Goal: Communication & Community: Ask a question

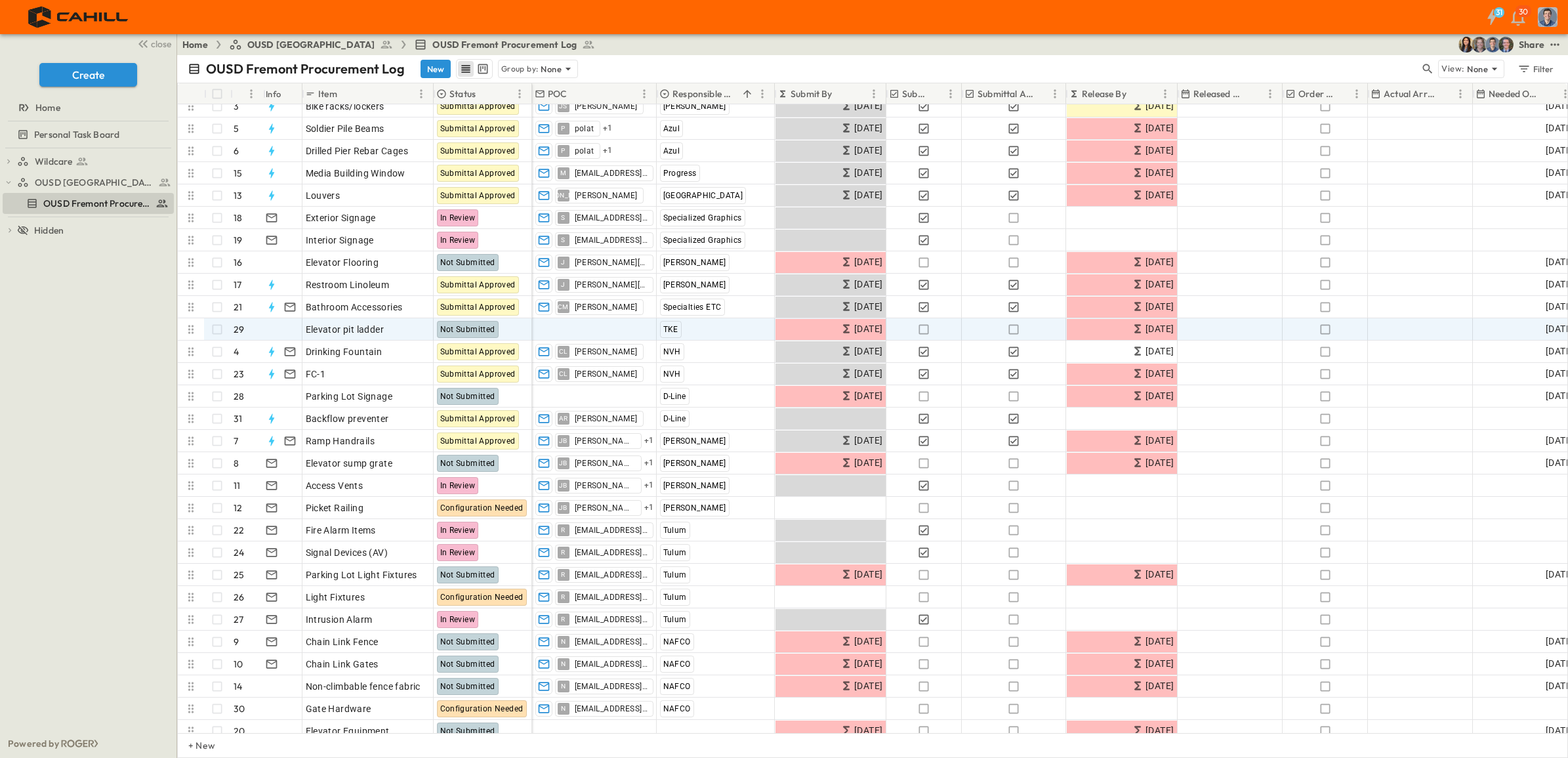
scroll to position [76, 0]
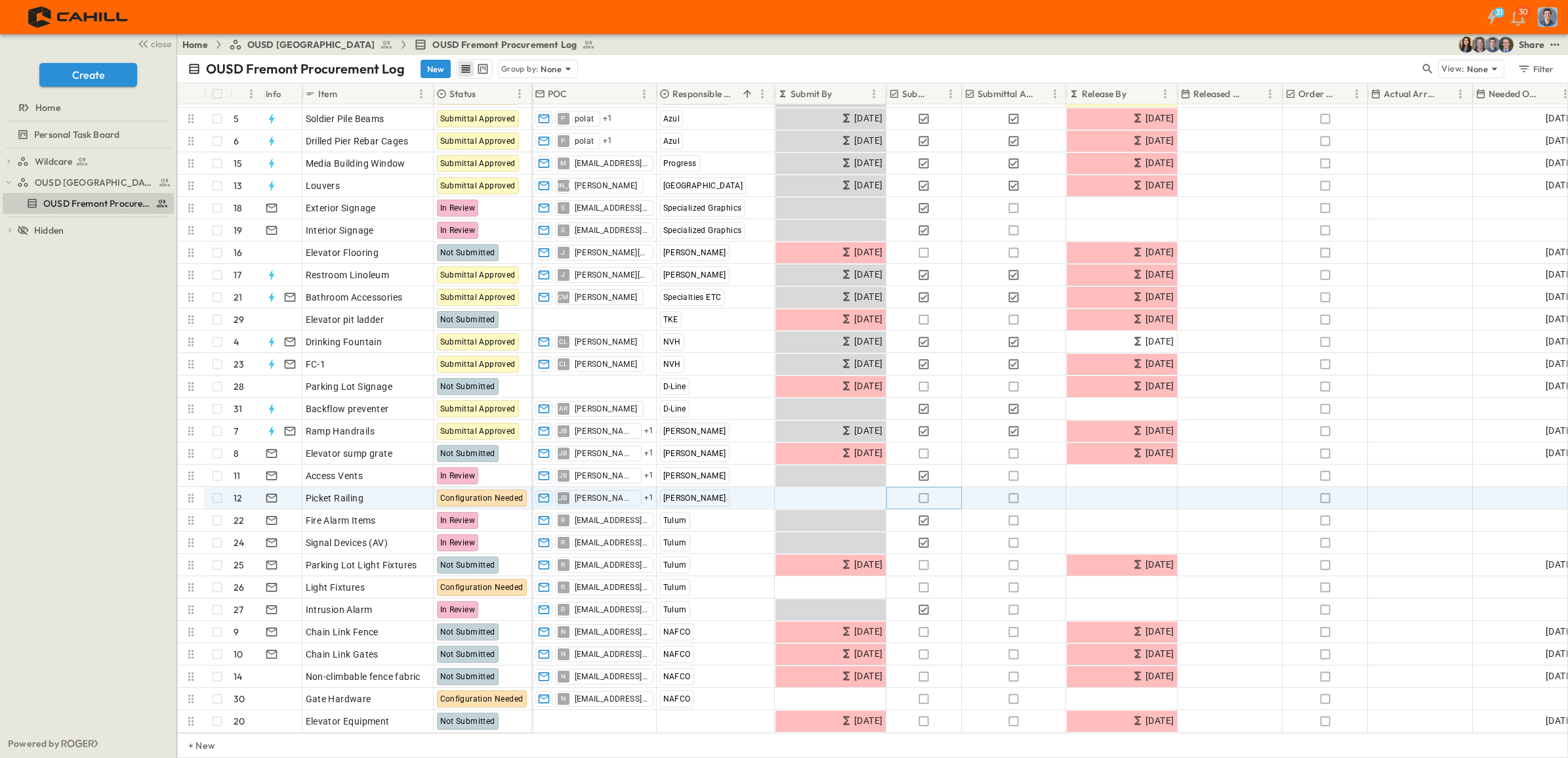
click at [924, 492] on icon "button" at bounding box center [923, 498] width 13 height 13
click at [1015, 492] on icon "button" at bounding box center [1013, 498] width 13 height 13
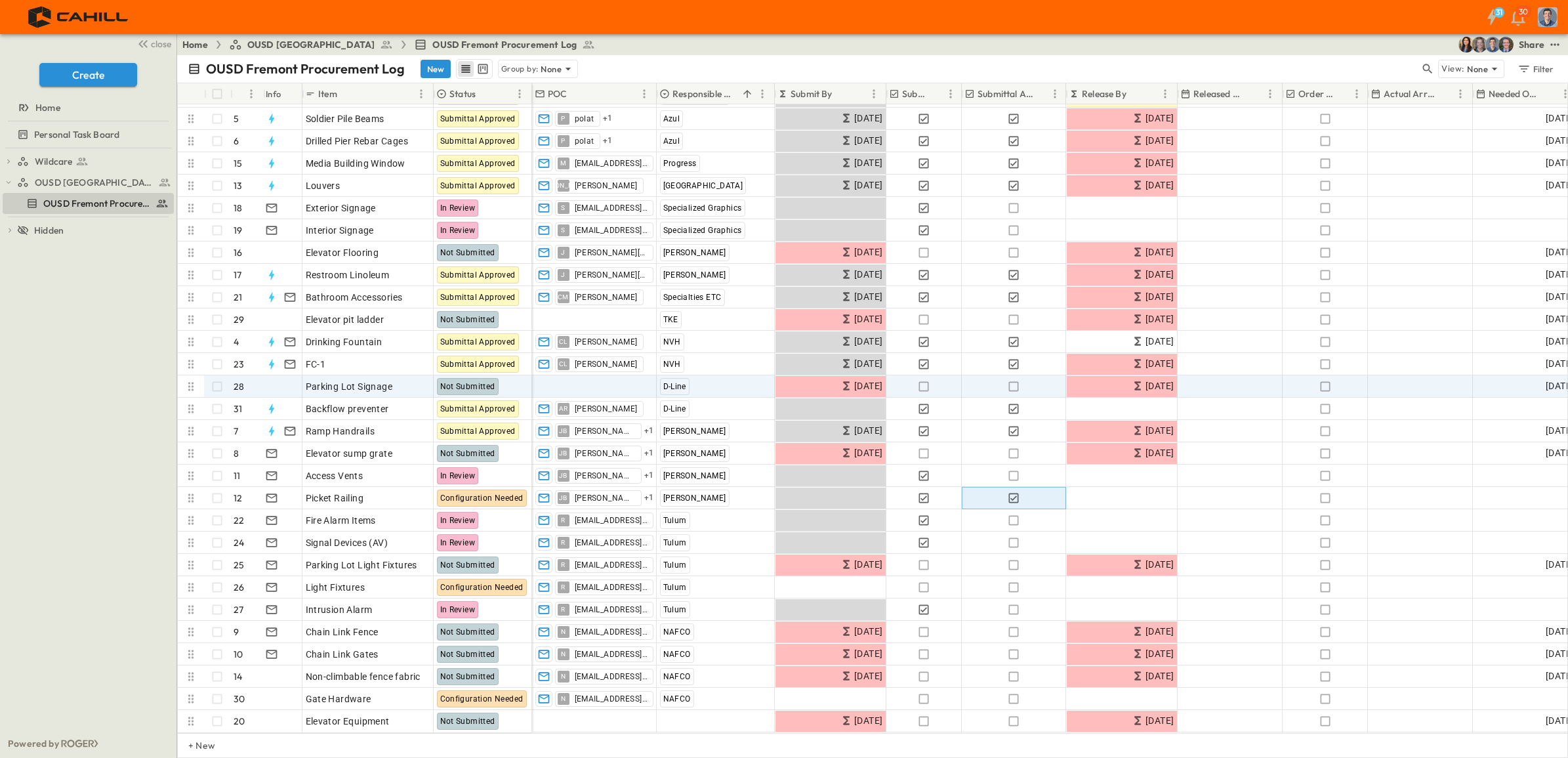
scroll to position [0, 0]
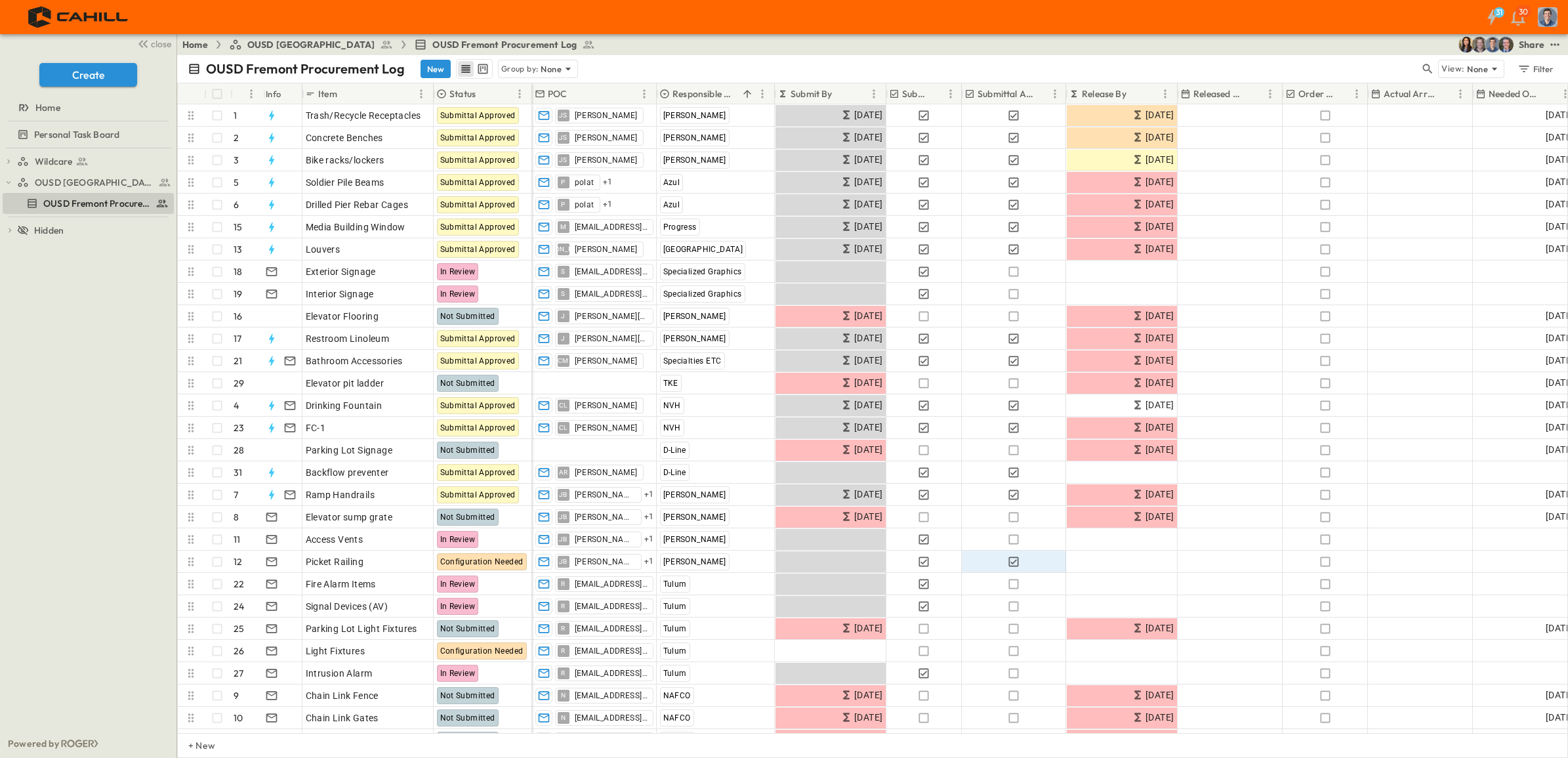
click at [1317, 92] on p "Order Confirmed?" at bounding box center [1316, 93] width 37 height 13
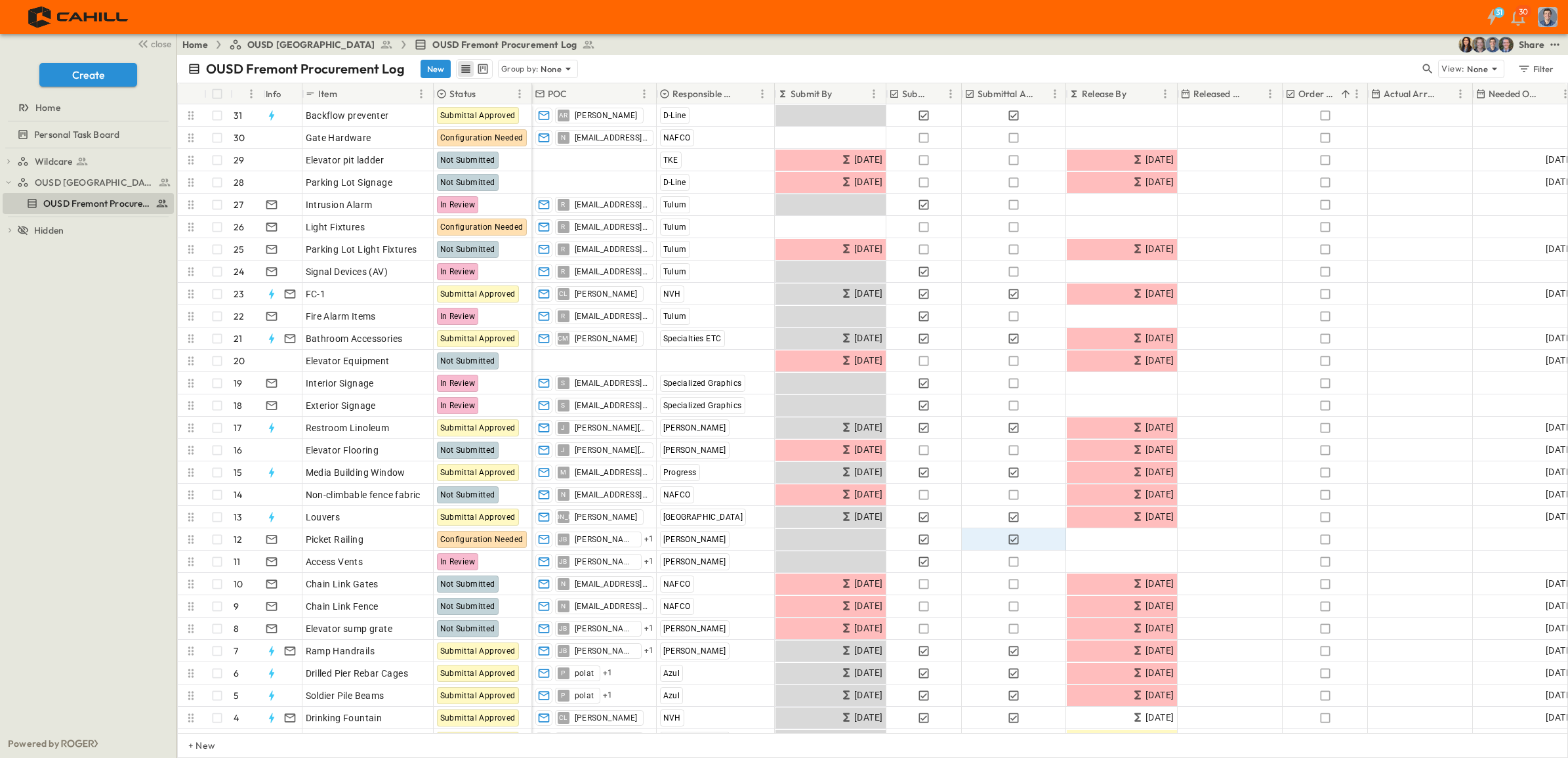
click at [1317, 92] on p "Order Confirmed?" at bounding box center [1316, 93] width 37 height 13
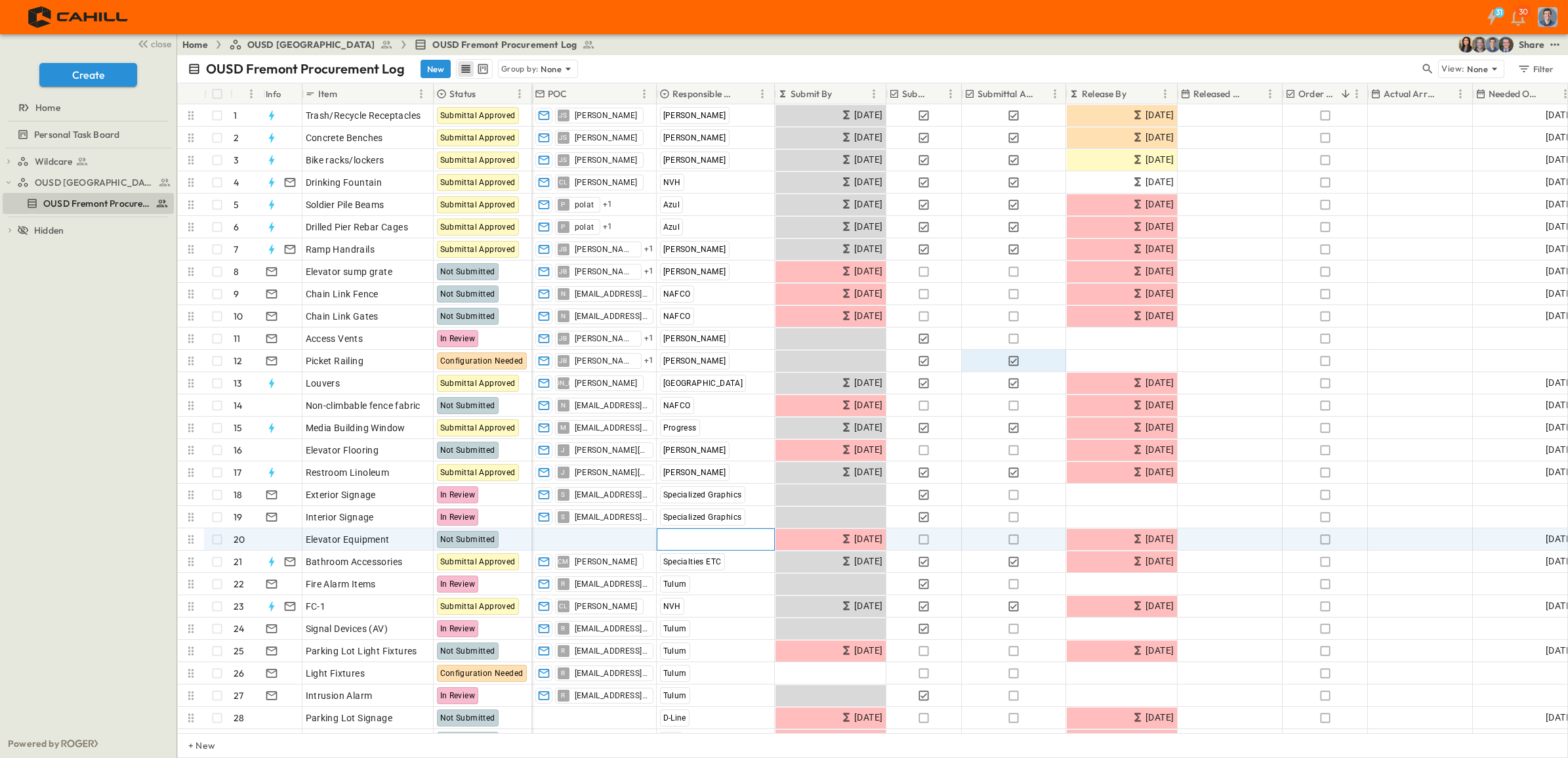
click at [693, 530] on div "Add Contractor" at bounding box center [715, 539] width 116 height 21
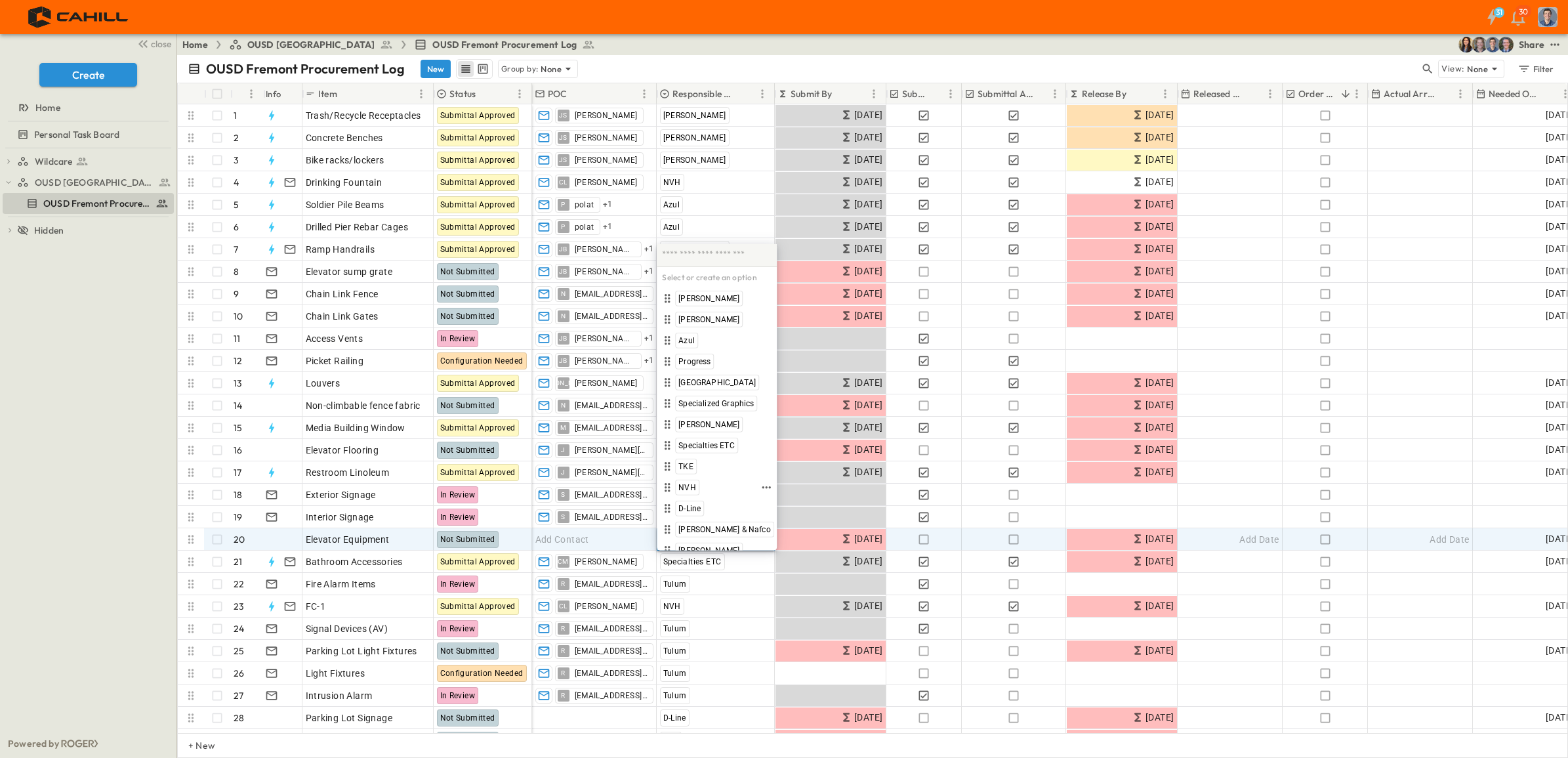
click at [686, 461] on span "TKE" at bounding box center [686, 467] width 16 height 10
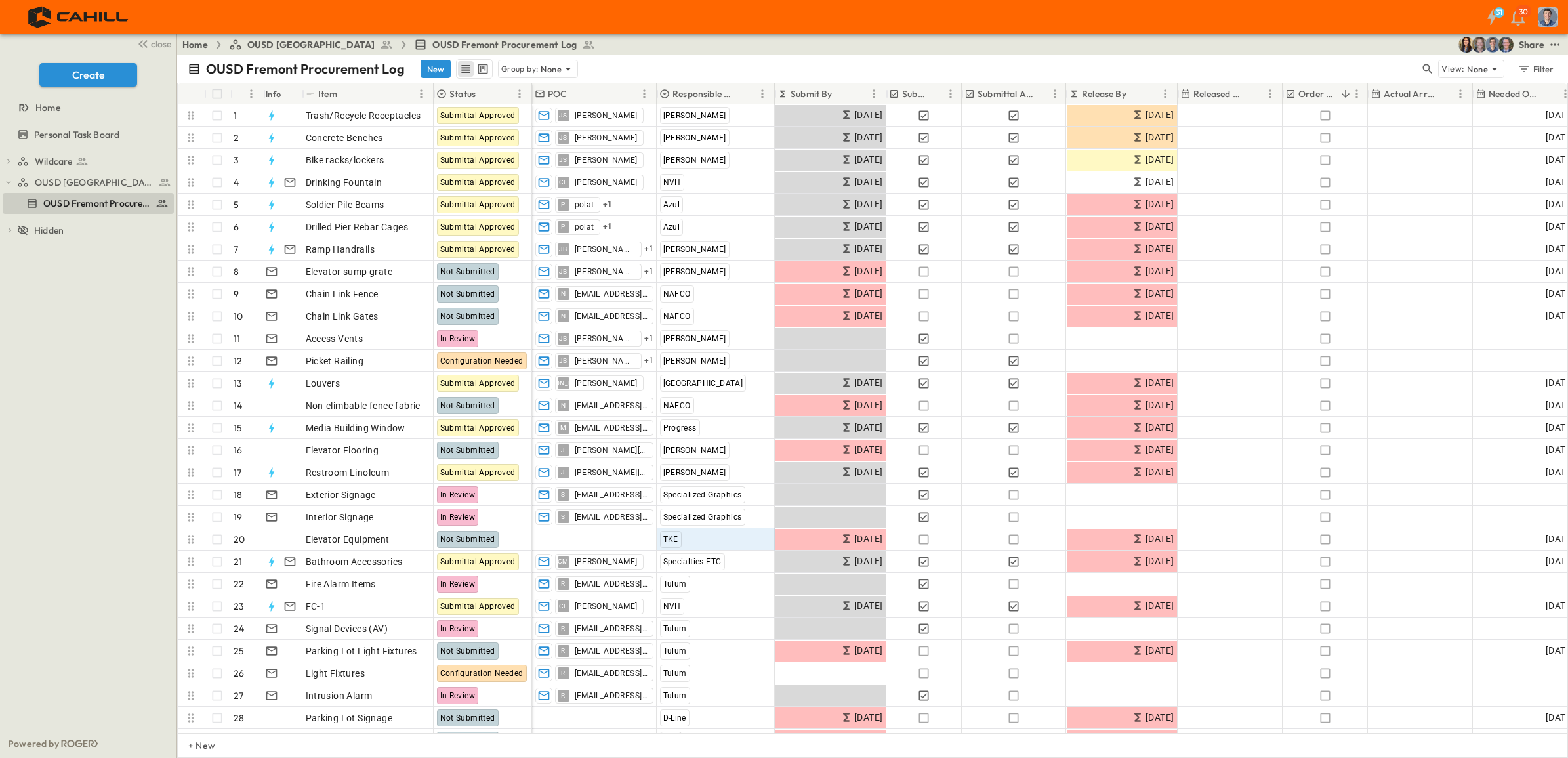
click at [689, 91] on p "Responsible Contractor" at bounding box center [704, 93] width 65 height 13
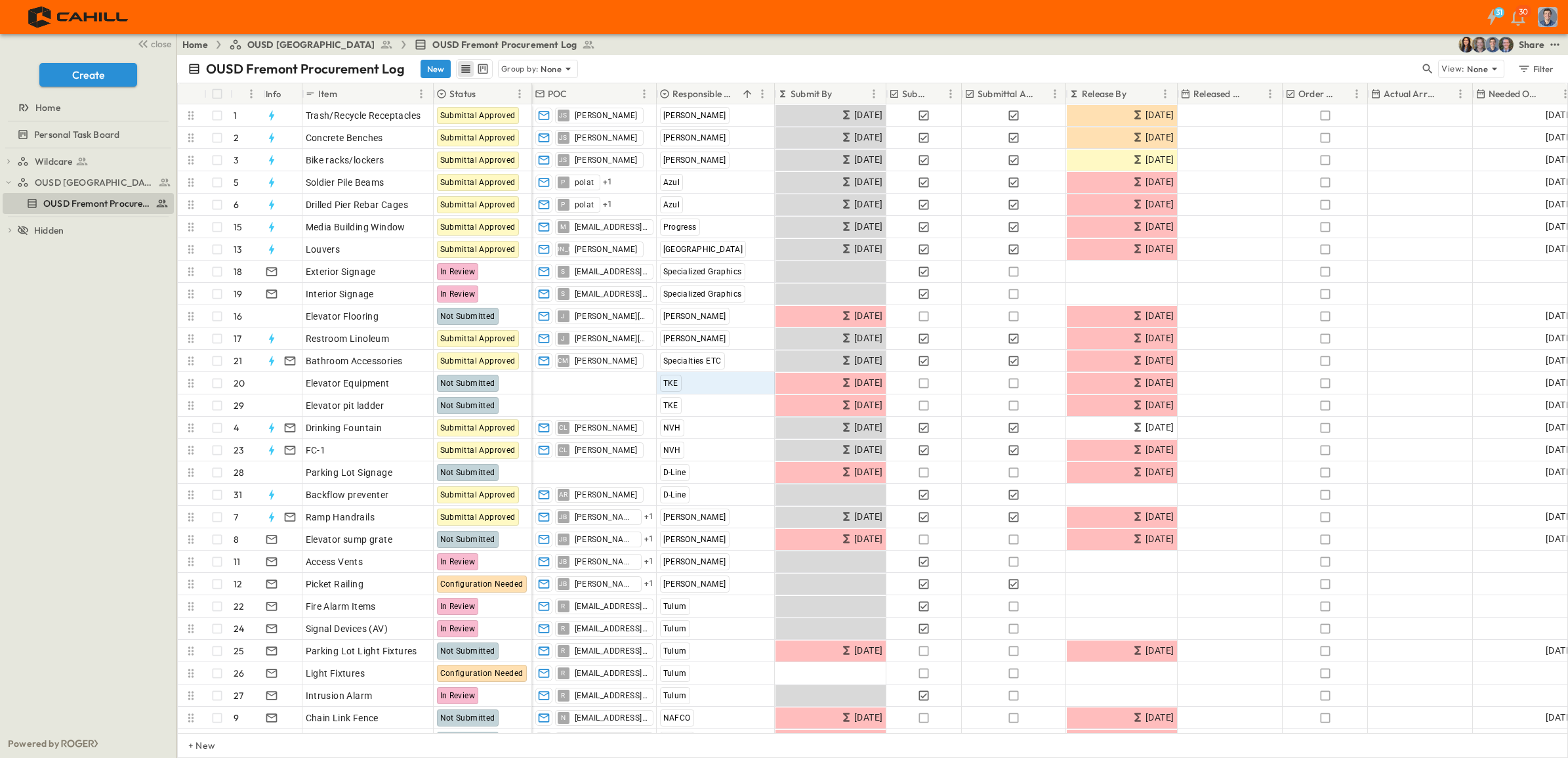
click at [705, 89] on p "Responsible Contractor" at bounding box center [704, 93] width 65 height 13
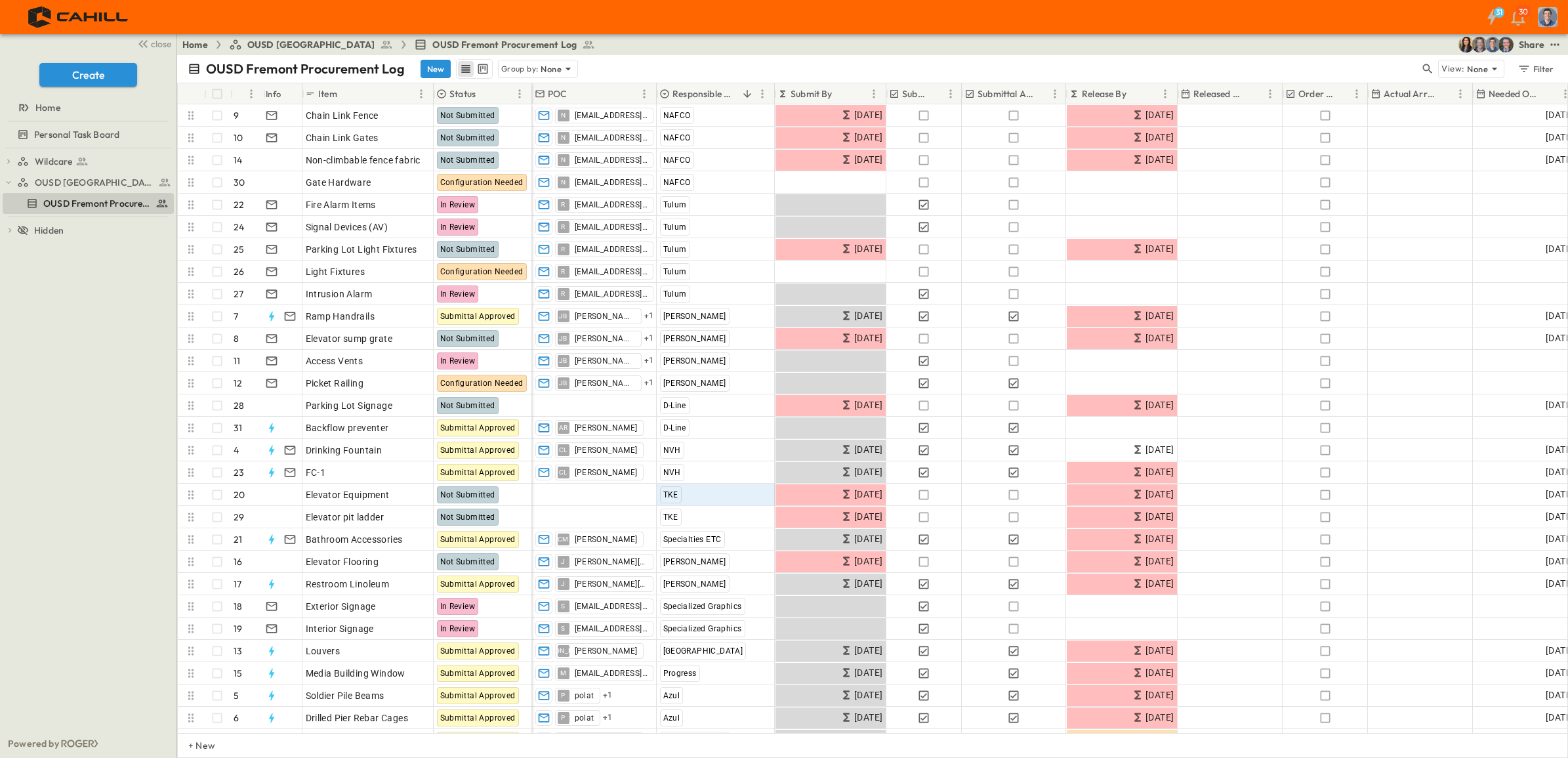
click at [705, 89] on p "Responsible Contractor" at bounding box center [704, 93] width 65 height 13
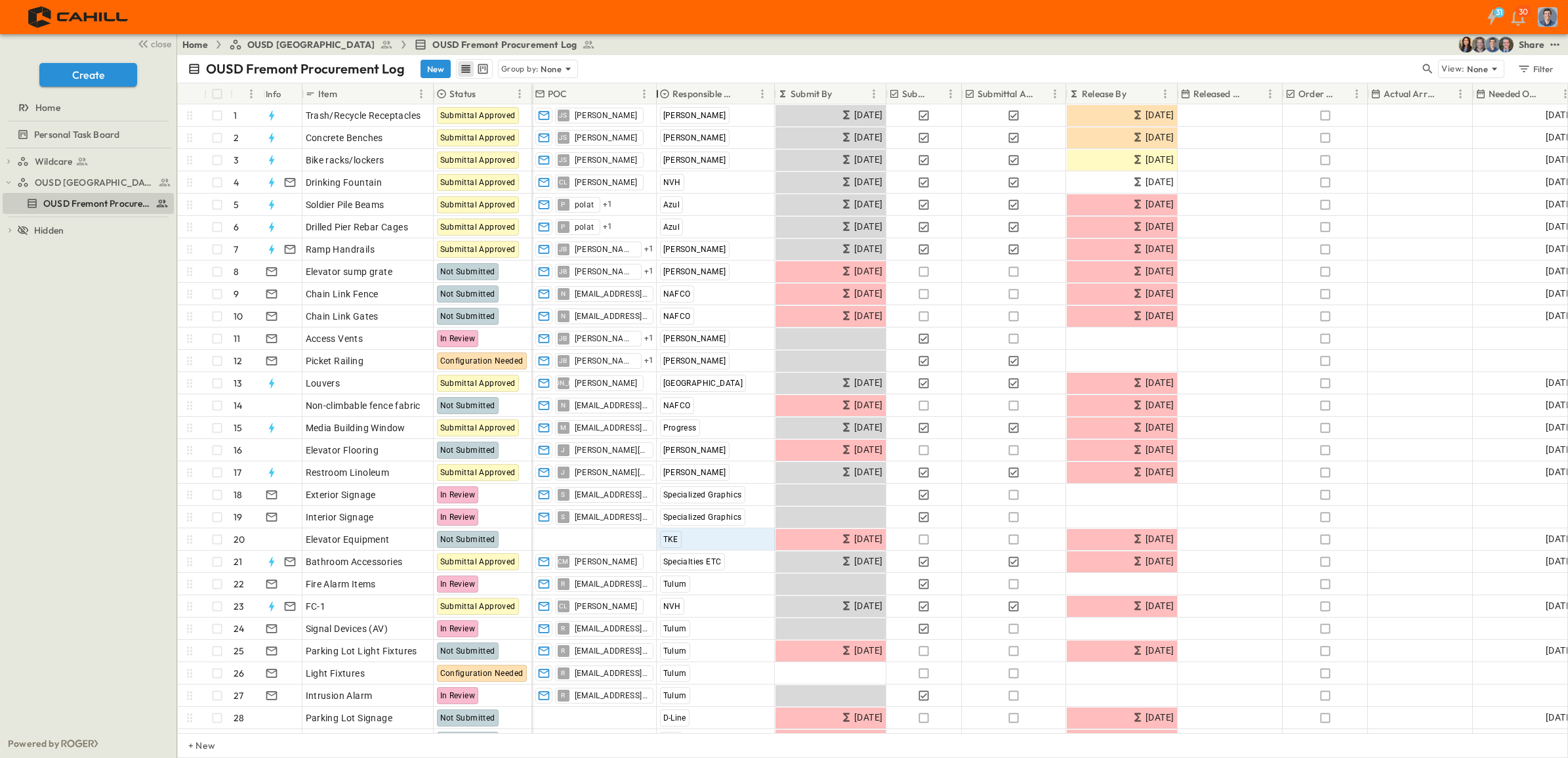
click at [663, 92] on div at bounding box center [657, 94] width 13 height 37
click at [664, 92] on icon at bounding box center [665, 94] width 10 height 10
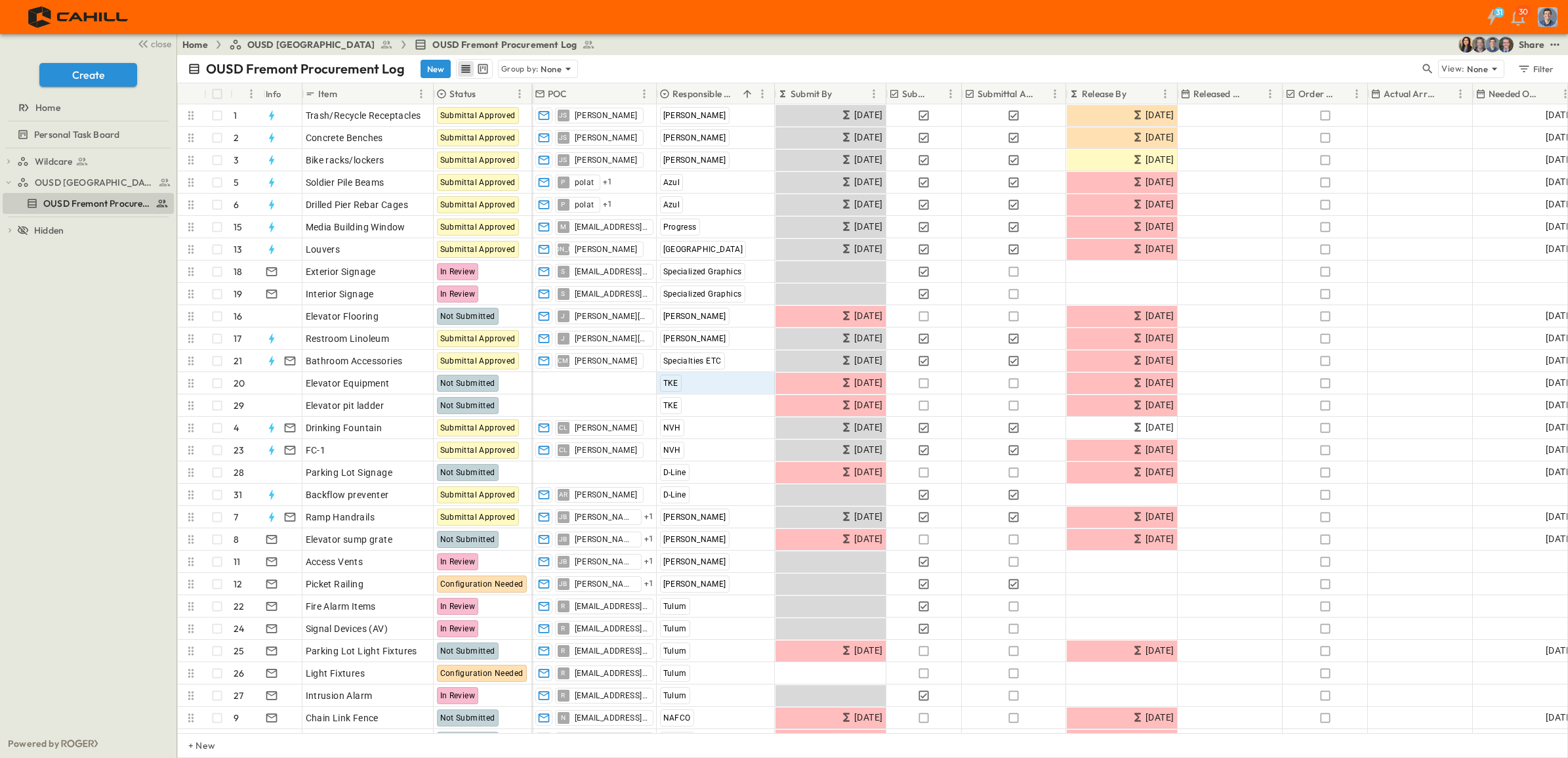
click at [664, 92] on icon at bounding box center [665, 94] width 10 height 10
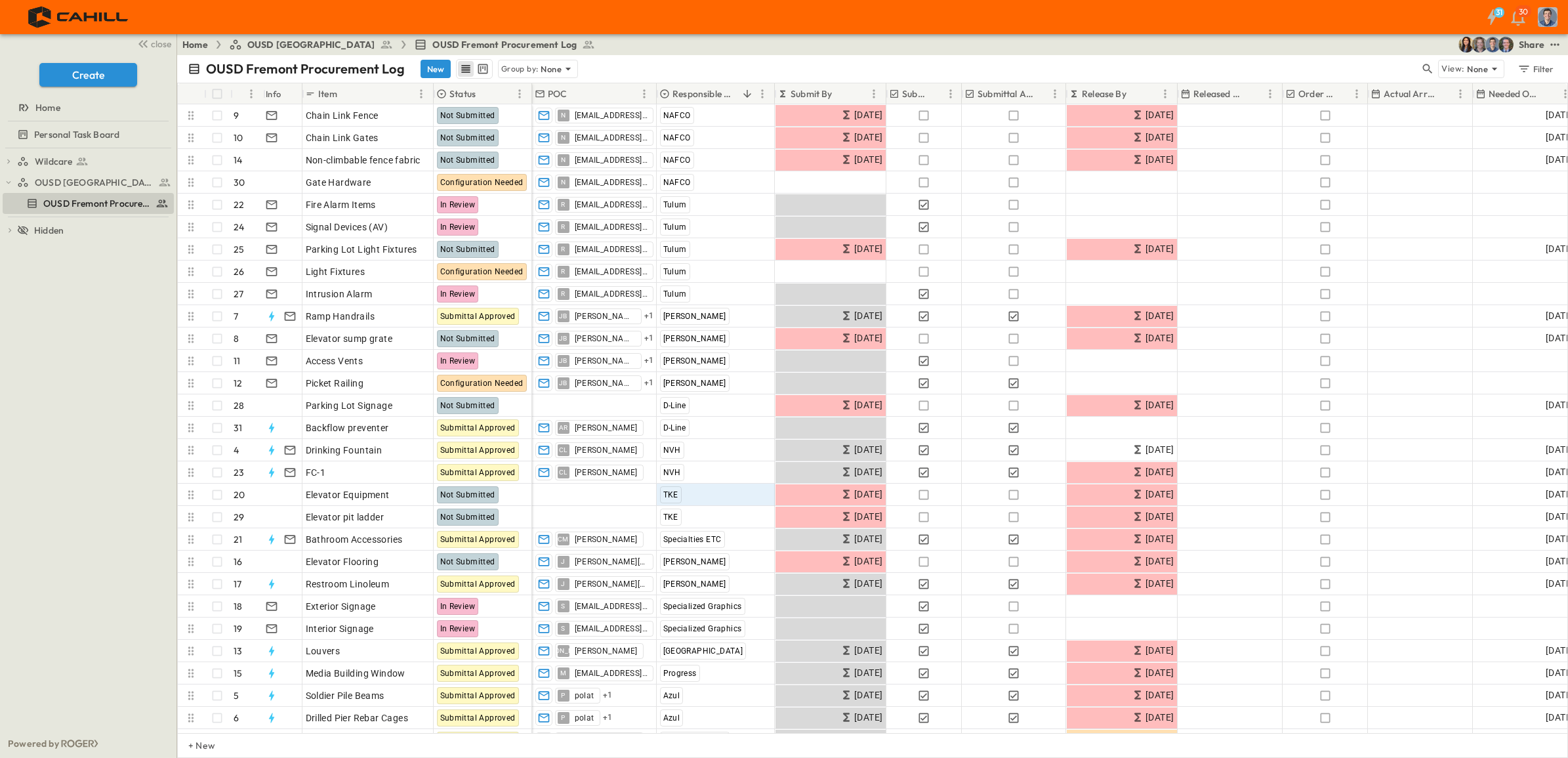
click at [762, 94] on icon "Menu" at bounding box center [762, 94] width 2 height 9
click at [748, 94] on icon "Sort" at bounding box center [747, 94] width 12 height 12
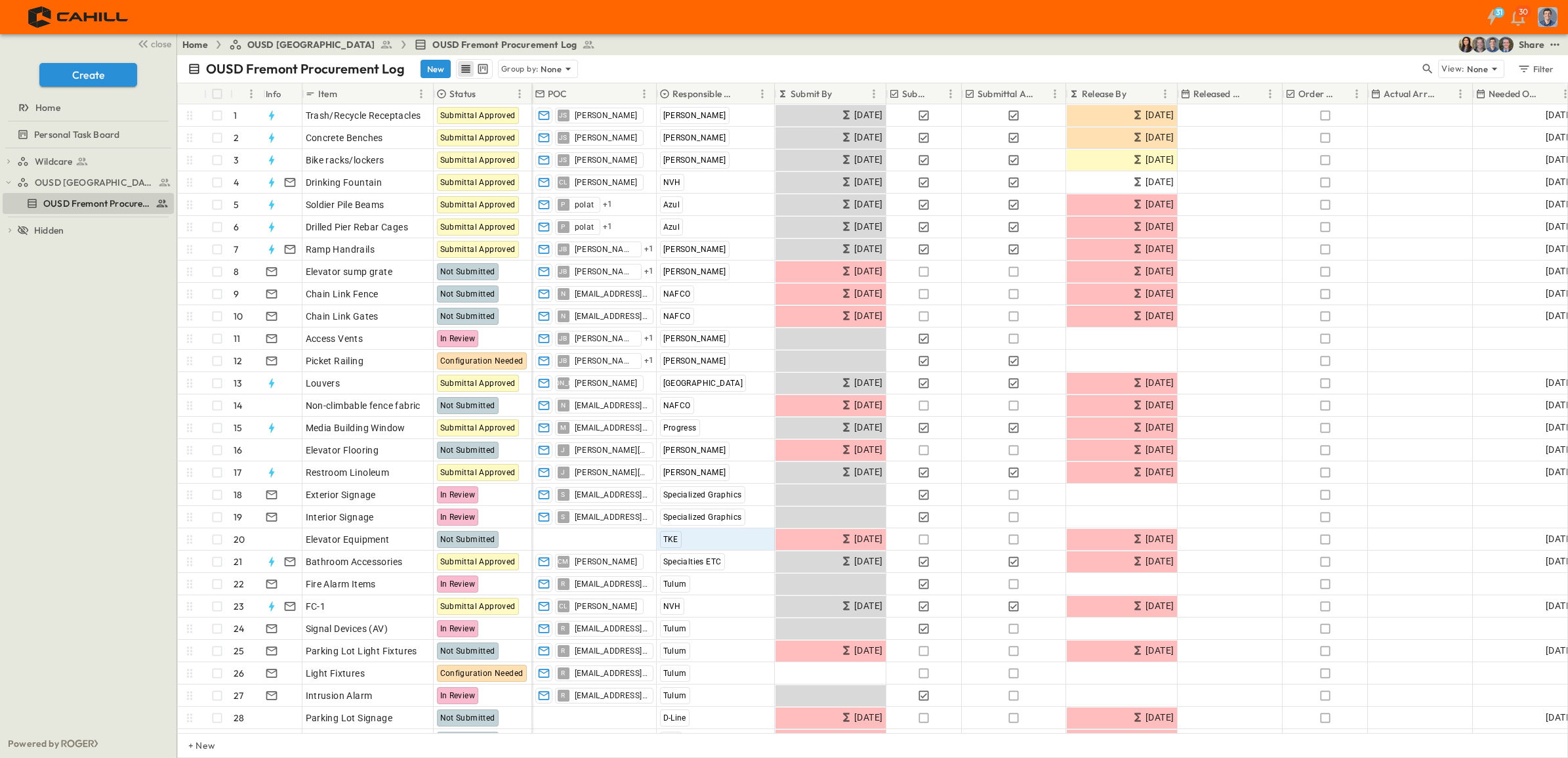
click at [748, 94] on icon "Sort" at bounding box center [747, 94] width 12 height 12
